Goal: Task Accomplishment & Management: Manage account settings

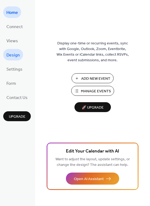
click at [13, 52] on span "Design" at bounding box center [12, 55] width 13 height 8
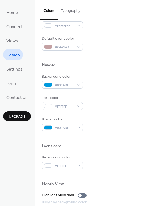
scroll to position [144, 0]
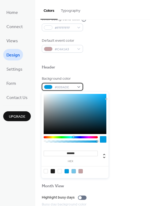
click at [73, 87] on span "#009ADE" at bounding box center [65, 88] width 20 height 6
click at [52, 170] on div at bounding box center [53, 171] width 4 height 4
type input "*******"
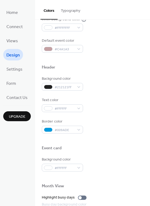
click at [130, 137] on div at bounding box center [93, 140] width 102 height 12
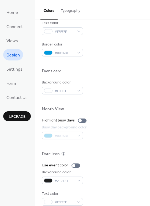
scroll to position [223, 0]
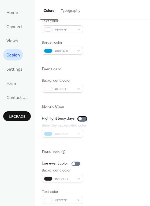
click at [80, 117] on div at bounding box center [79, 118] width 3 height 3
click at [78, 119] on div at bounding box center [82, 119] width 9 height 4
click at [99, 111] on div "Month View" at bounding box center [93, 108] width 102 height 7
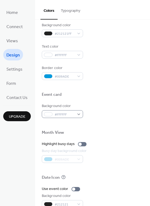
scroll to position [198, 0]
click at [79, 143] on div at bounding box center [79, 144] width 3 height 3
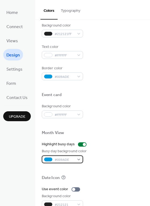
click at [76, 160] on div "#009ADE" at bounding box center [62, 160] width 41 height 8
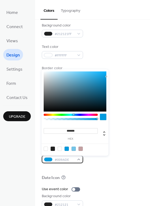
click at [76, 160] on div "#009ADE" at bounding box center [62, 160] width 41 height 8
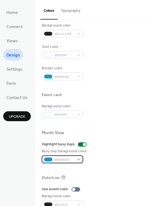
click at [74, 159] on span "#009ADE" at bounding box center [65, 160] width 20 height 6
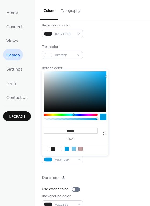
click at [91, 162] on div "Busy day background color #009ADE" at bounding box center [93, 156] width 102 height 15
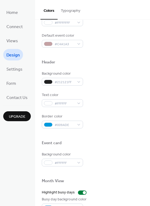
scroll to position [148, 0]
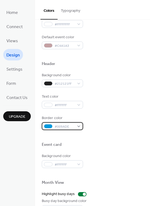
click at [77, 128] on div "#009ADE" at bounding box center [62, 126] width 41 height 8
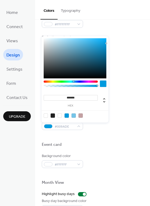
click at [55, 114] on div at bounding box center [53, 116] width 4 height 4
type input "*******"
click at [110, 124] on div "Border color #212121FF" at bounding box center [93, 122] width 102 height 15
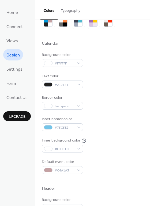
scroll to position [5, 0]
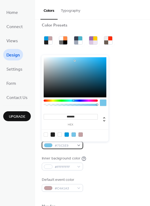
click at [74, 147] on div "#75C5E9" at bounding box center [62, 145] width 41 height 8
click at [52, 135] on div at bounding box center [53, 135] width 4 height 4
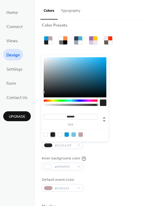
click at [66, 134] on div at bounding box center [67, 135] width 4 height 4
type input "*******"
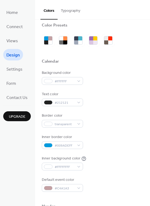
click at [125, 130] on div "Background color #FFFFFF Text color #212121 Border color transparent Inner bord…" at bounding box center [93, 131] width 102 height 122
